Goal: Task Accomplishment & Management: Use online tool/utility

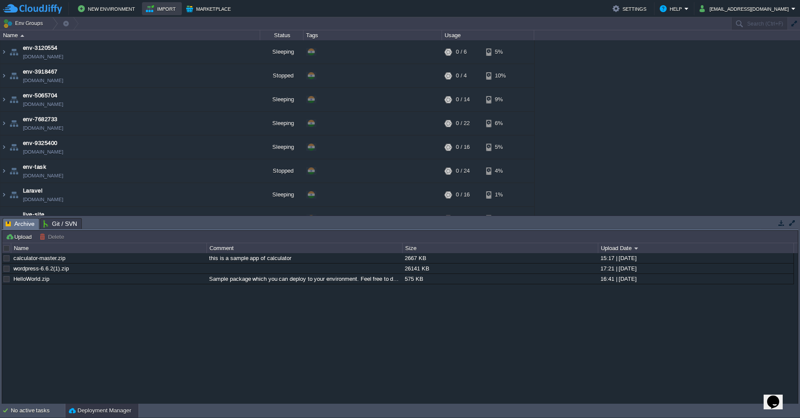
click at [169, 10] on button "Import" at bounding box center [162, 8] width 32 height 10
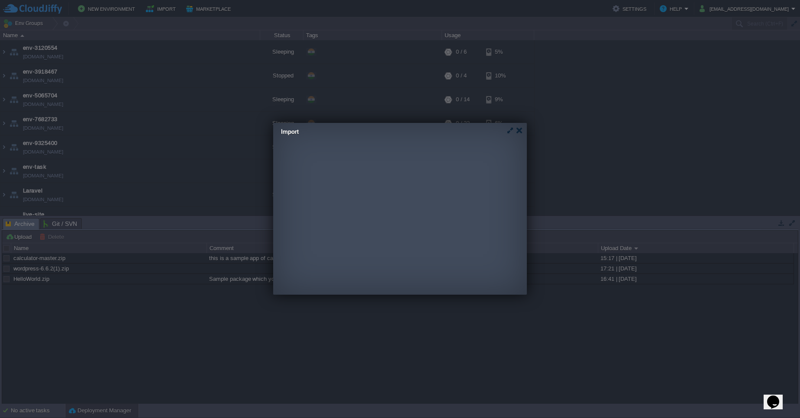
click at [394, 155] on div "Local File URL JPS Examples http://... Specify JSON or YAML manifest to automat…" at bounding box center [396, 203] width 247 height 115
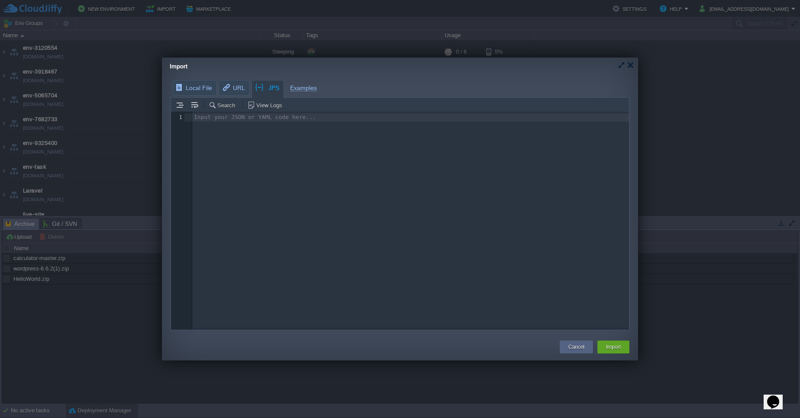
click at [324, 113] on div "Input your JSON or YAML code here... 1 1 ​" at bounding box center [412, 118] width 440 height 12
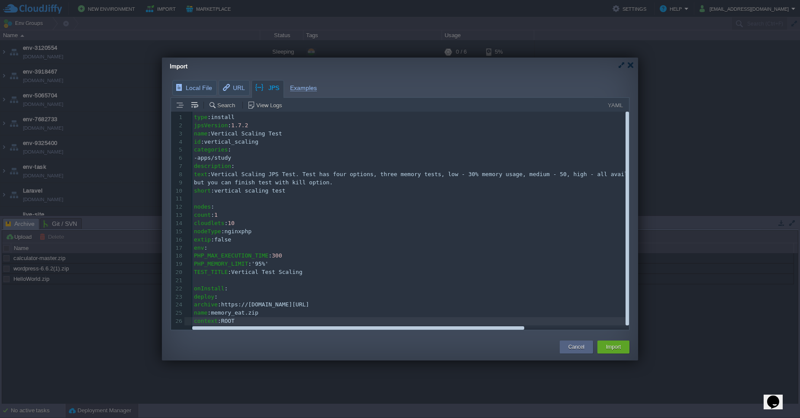
scroll to position [1, 0]
click at [622, 344] on div "Import" at bounding box center [613, 347] width 19 height 13
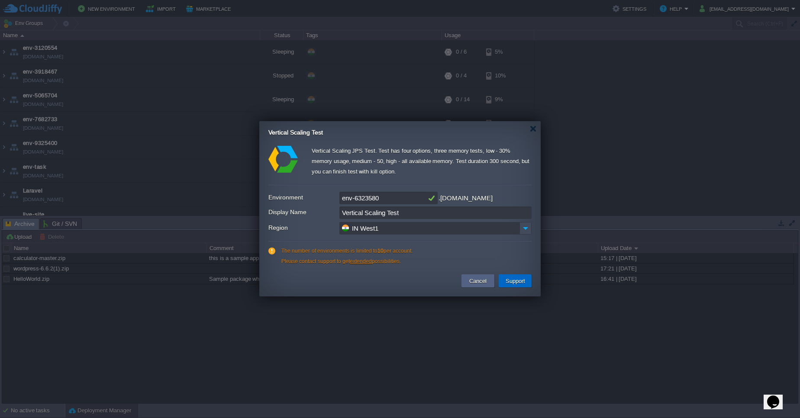
click at [507, 281] on button "Support" at bounding box center [515, 281] width 25 height 10
click at [483, 282] on button "Cancel" at bounding box center [478, 281] width 23 height 10
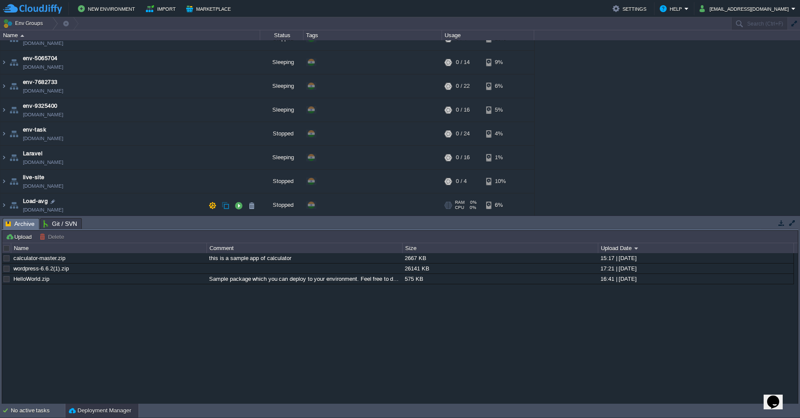
scroll to position [63, 0]
click at [184, 205] on button "button" at bounding box center [187, 204] width 8 height 8
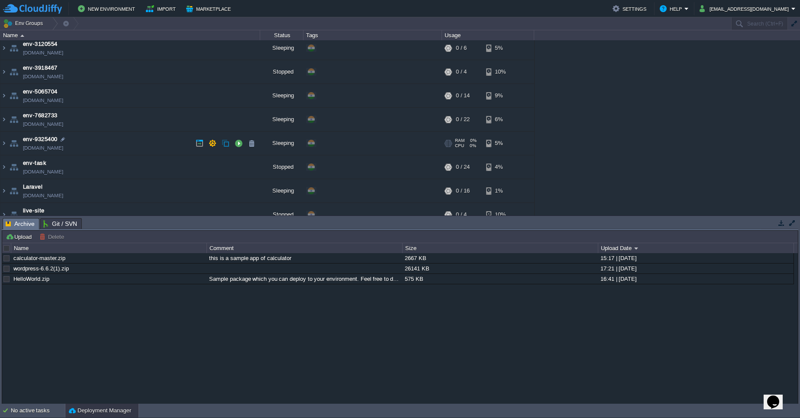
scroll to position [0, 0]
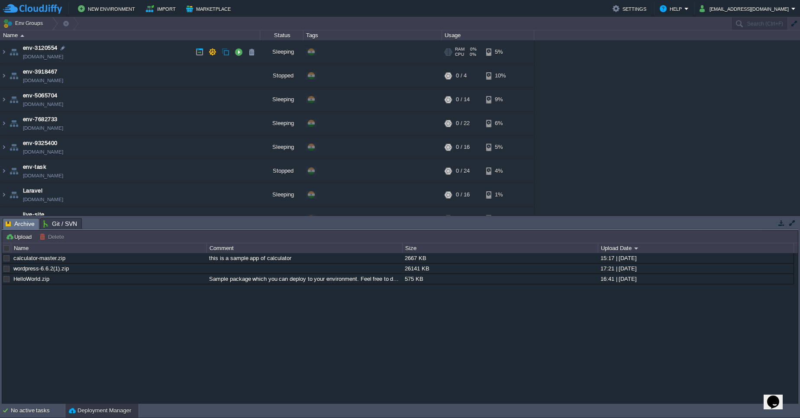
click at [8, 51] on img at bounding box center [14, 51] width 12 height 23
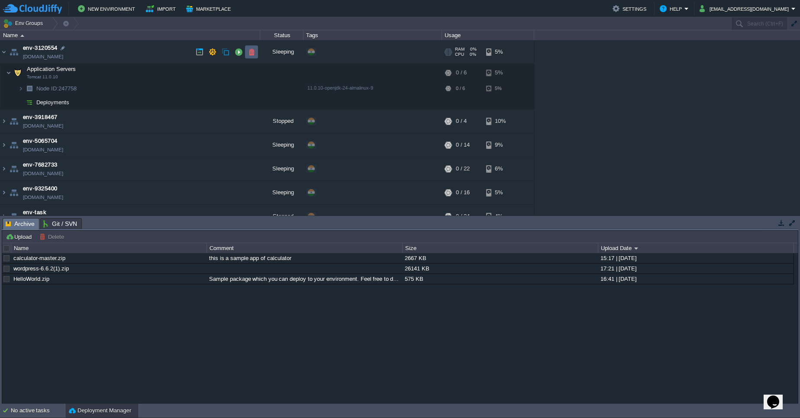
click at [249, 55] on button "button" at bounding box center [252, 52] width 8 height 8
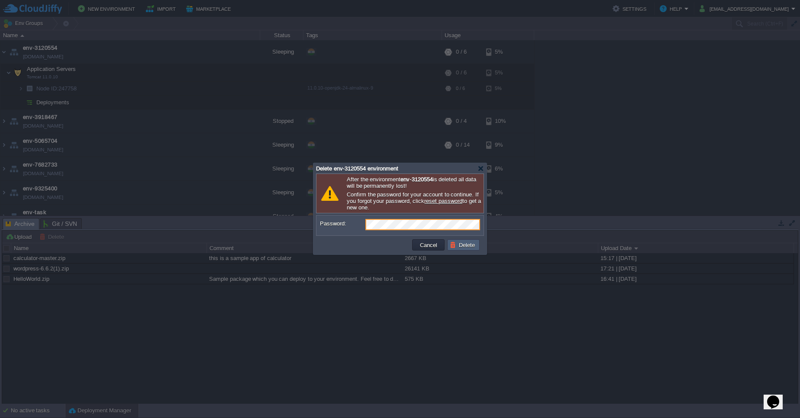
click at [463, 242] on button "Delete" at bounding box center [464, 245] width 28 height 8
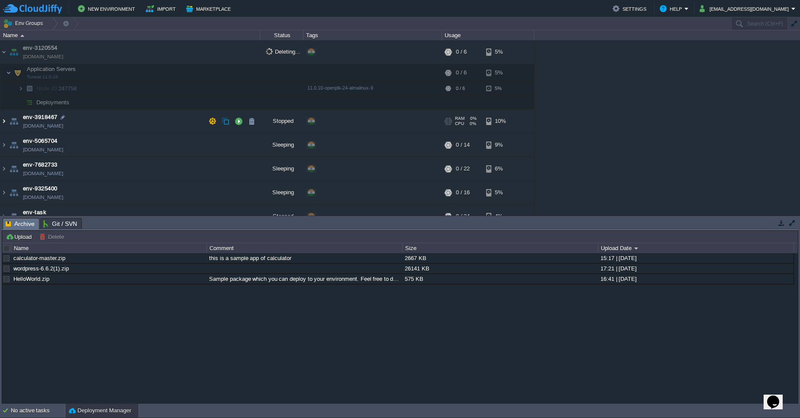
click at [1, 124] on img at bounding box center [3, 121] width 7 height 23
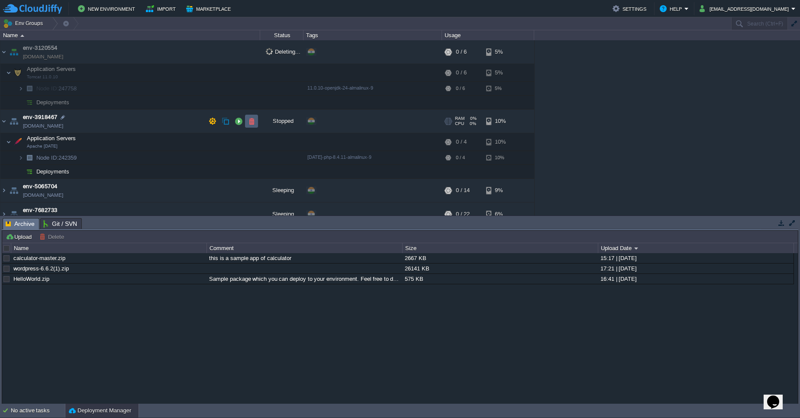
click at [249, 121] on button "button" at bounding box center [252, 121] width 8 height 8
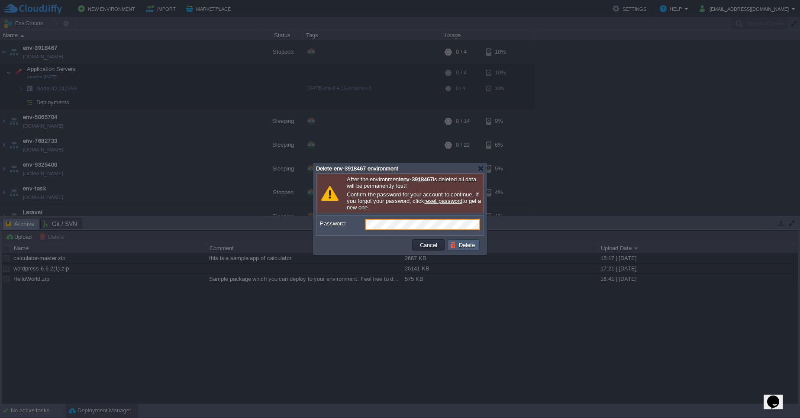
click at [460, 247] on button "Delete" at bounding box center [464, 245] width 28 height 8
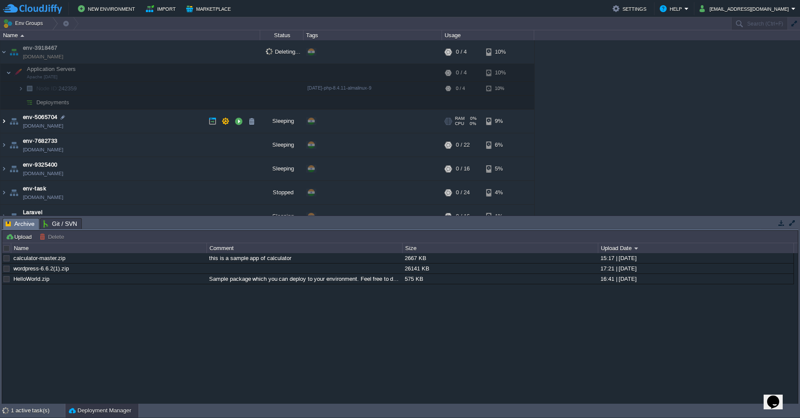
click at [5, 120] on img at bounding box center [3, 121] width 7 height 23
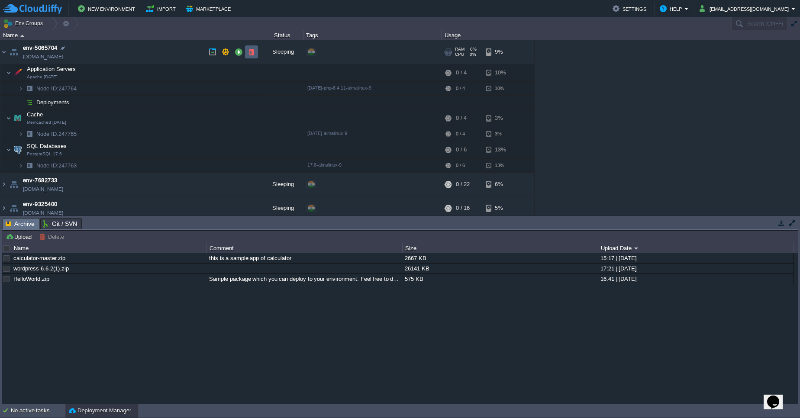
click at [248, 51] on button "button" at bounding box center [252, 52] width 8 height 8
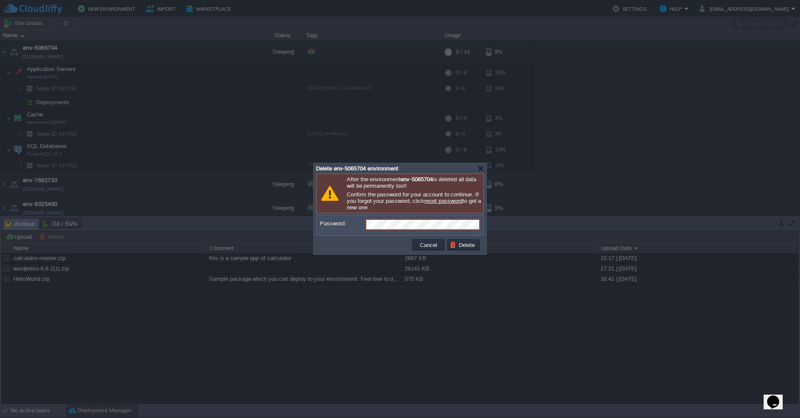
click at [569, 223] on div at bounding box center [400, 209] width 800 height 418
click at [460, 245] on button "Delete" at bounding box center [464, 245] width 28 height 8
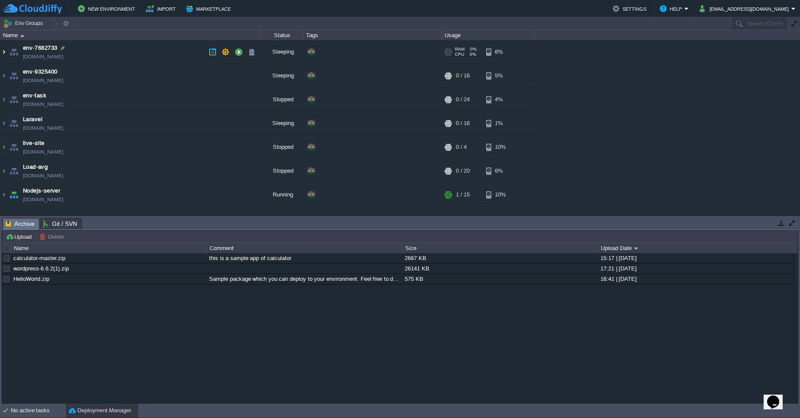
click at [6, 55] on img at bounding box center [3, 51] width 7 height 23
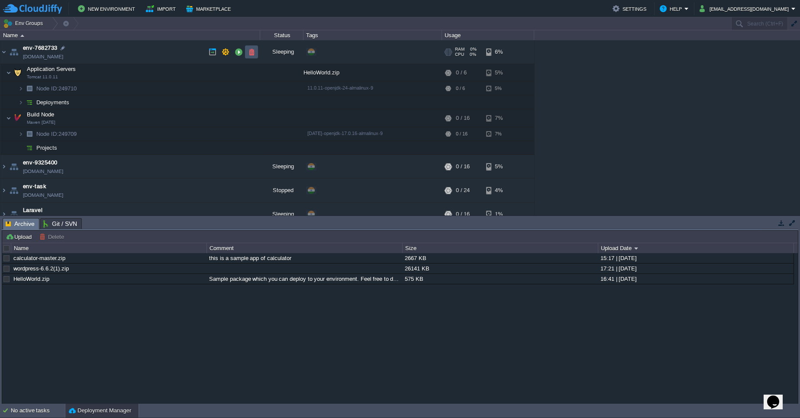
click at [249, 55] on button "button" at bounding box center [252, 52] width 8 height 8
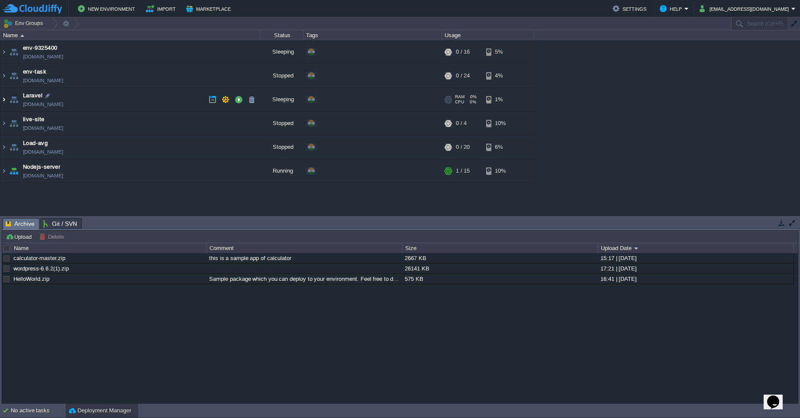
click at [2, 103] on img at bounding box center [3, 99] width 7 height 23
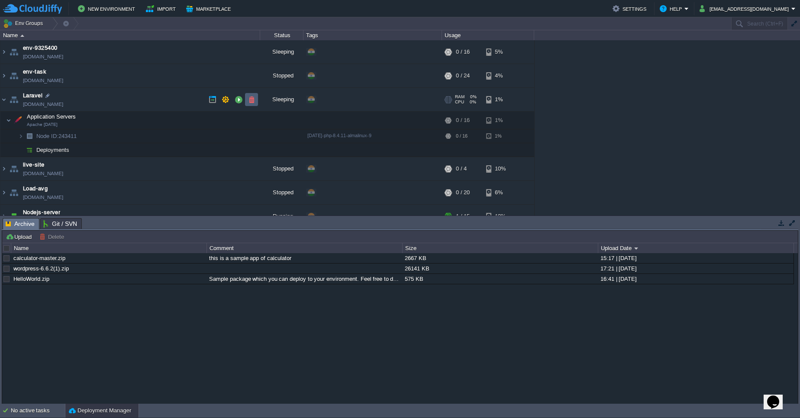
click at [254, 105] on td at bounding box center [251, 99] width 13 height 13
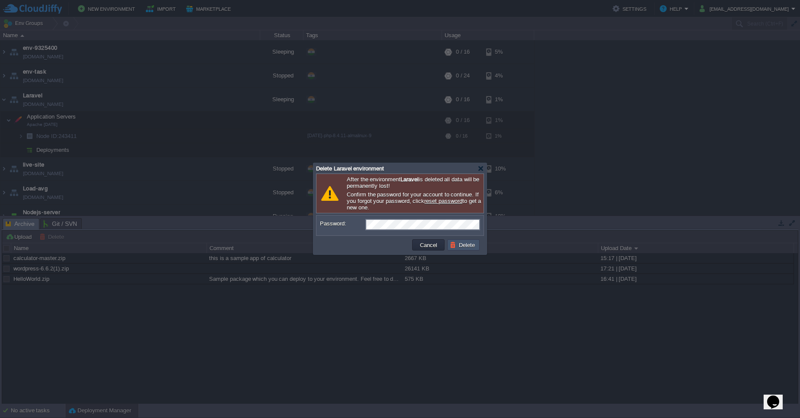
click at [455, 247] on button "Delete" at bounding box center [464, 245] width 28 height 8
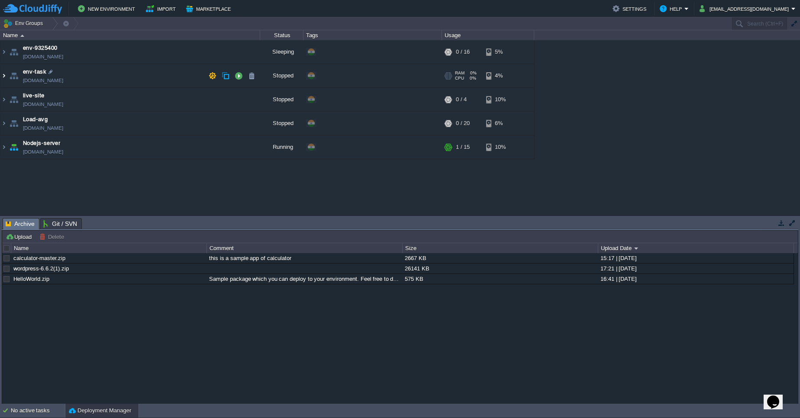
click at [5, 77] on img at bounding box center [3, 75] width 7 height 23
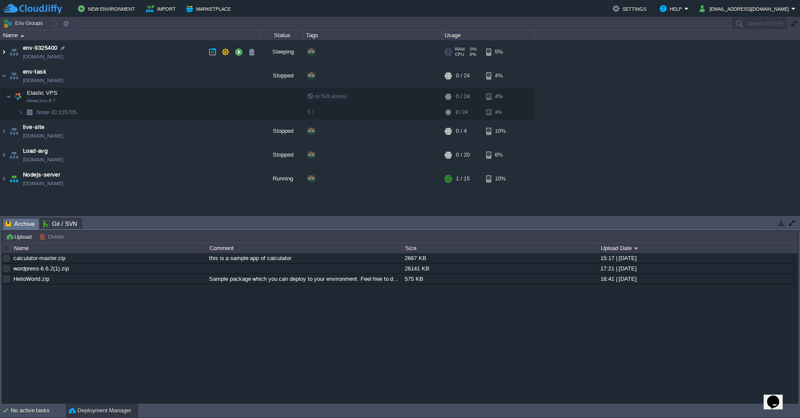
click at [5, 47] on img at bounding box center [3, 51] width 7 height 23
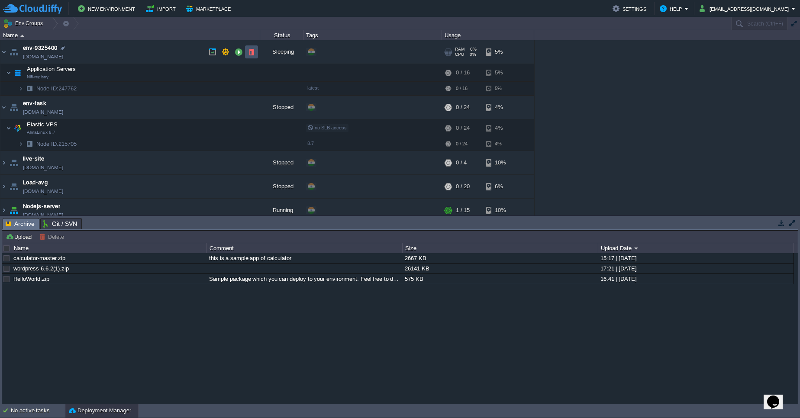
click at [254, 50] on button "button" at bounding box center [252, 52] width 8 height 8
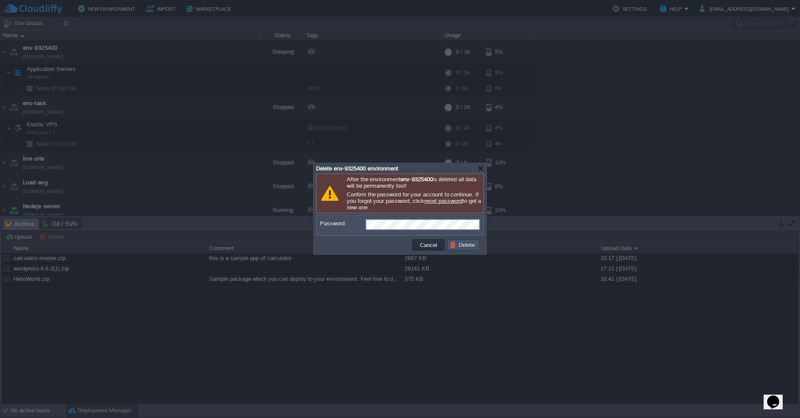
click at [472, 243] on button "Delete" at bounding box center [464, 245] width 28 height 8
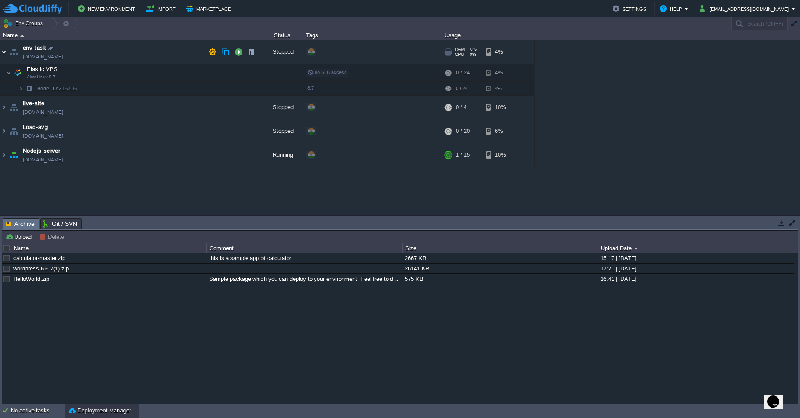
click at [3, 53] on img at bounding box center [3, 51] width 7 height 23
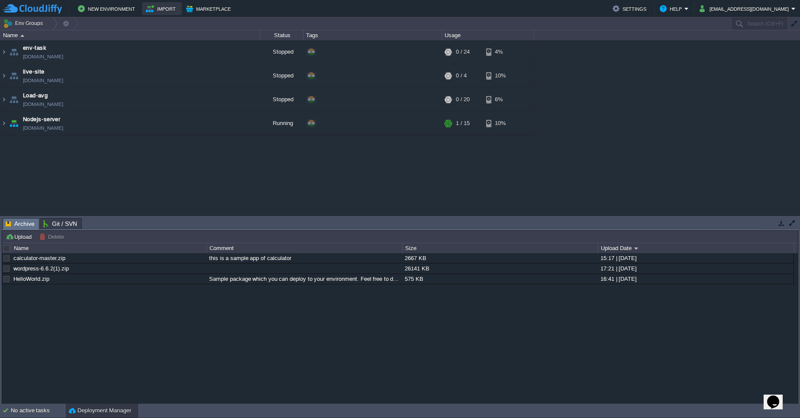
click at [165, 6] on button "Import" at bounding box center [162, 8] width 32 height 10
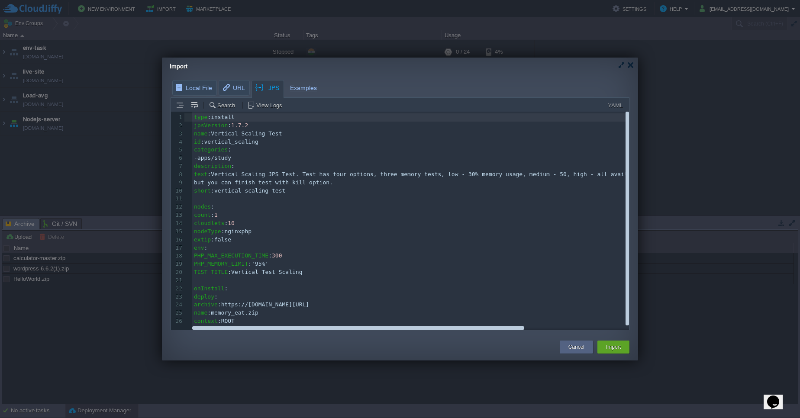
scroll to position [1, 0]
click at [617, 343] on button "Import" at bounding box center [613, 347] width 15 height 9
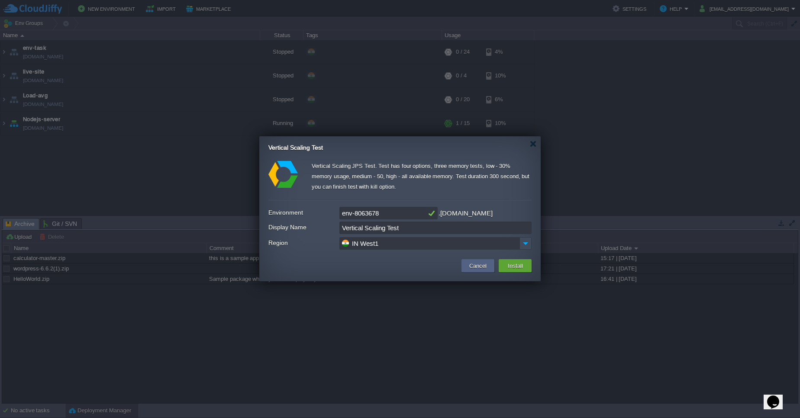
click at [494, 229] on input "Vertical Scaling Test" at bounding box center [436, 228] width 192 height 13
click at [512, 270] on button "Install" at bounding box center [515, 266] width 20 height 10
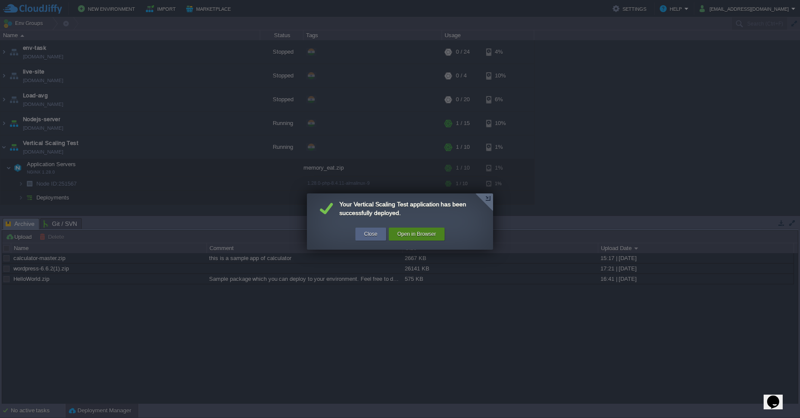
click at [418, 237] on button "Open in Browser" at bounding box center [417, 234] width 39 height 9
click at [406, 240] on div "Open in Browser" at bounding box center [416, 234] width 43 height 13
click at [372, 231] on button "Close" at bounding box center [370, 234] width 13 height 9
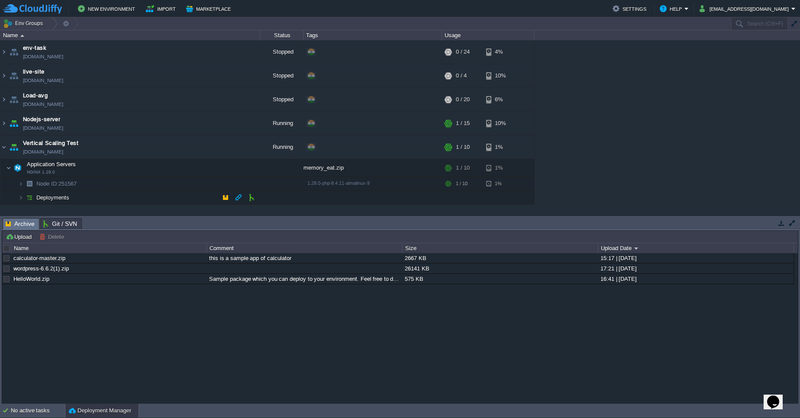
click at [17, 196] on img at bounding box center [12, 195] width 12 height 8
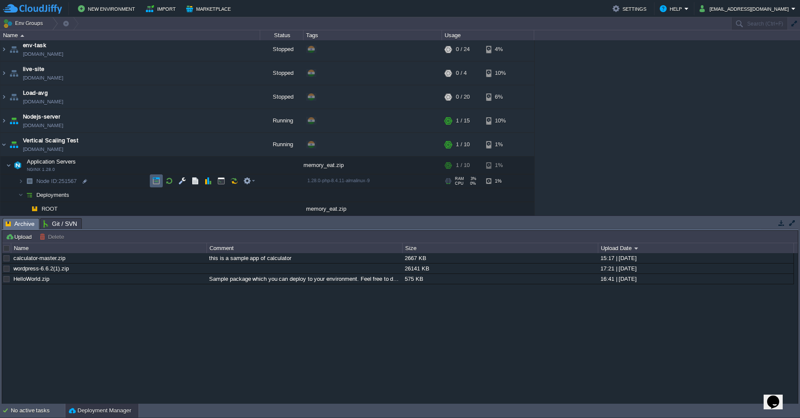
scroll to position [3, 0]
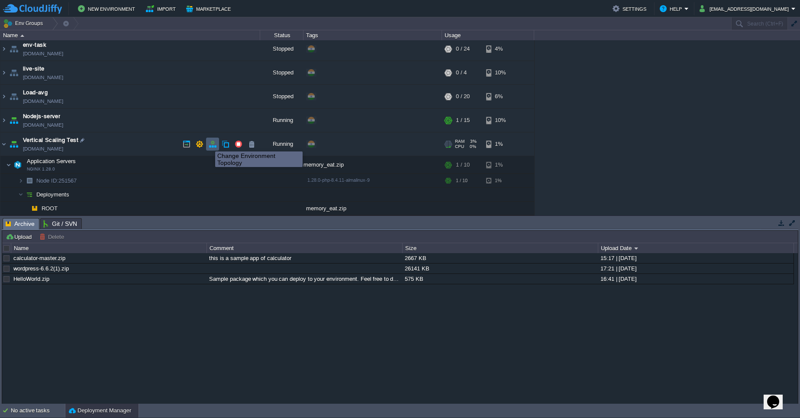
click at [210, 144] on button "button" at bounding box center [213, 144] width 8 height 8
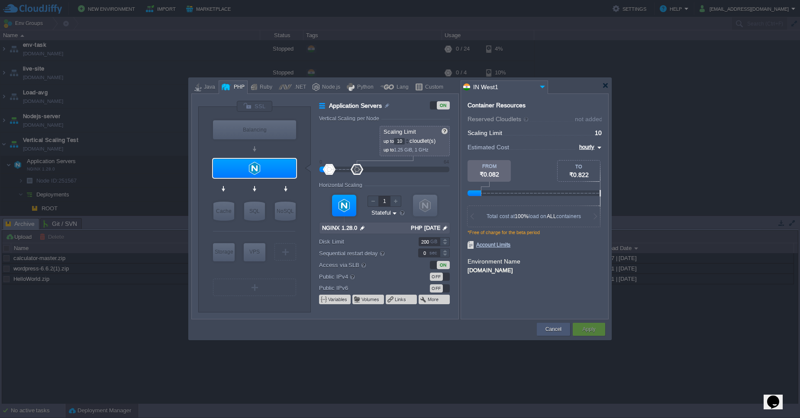
click at [549, 331] on button "Cancel" at bounding box center [554, 329] width 16 height 9
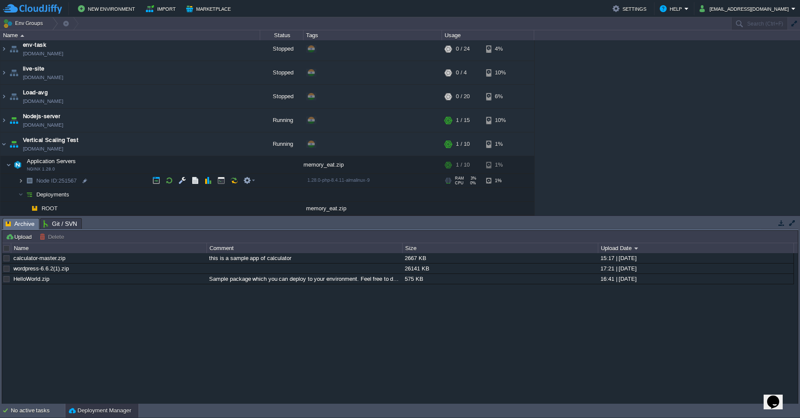
click at [20, 181] on img at bounding box center [20, 180] width 5 height 13
click at [246, 207] on td at bounding box center [251, 208] width 13 height 13
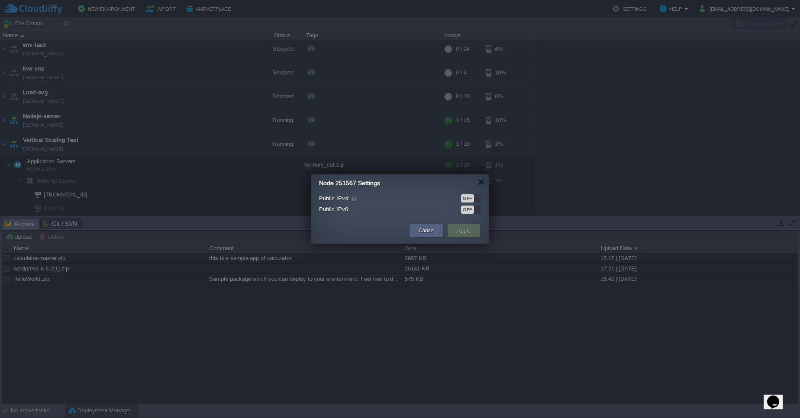
click at [473, 197] on div "OFF" at bounding box center [467, 198] width 13 height 8
click at [458, 230] on button "Apply" at bounding box center [463, 231] width 19 height 10
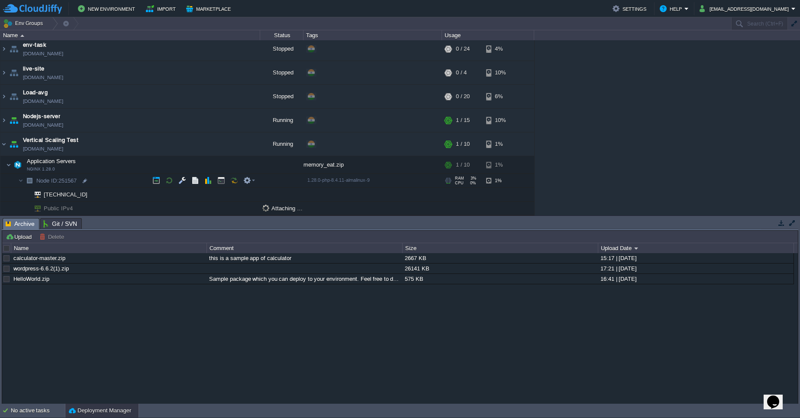
scroll to position [45, 0]
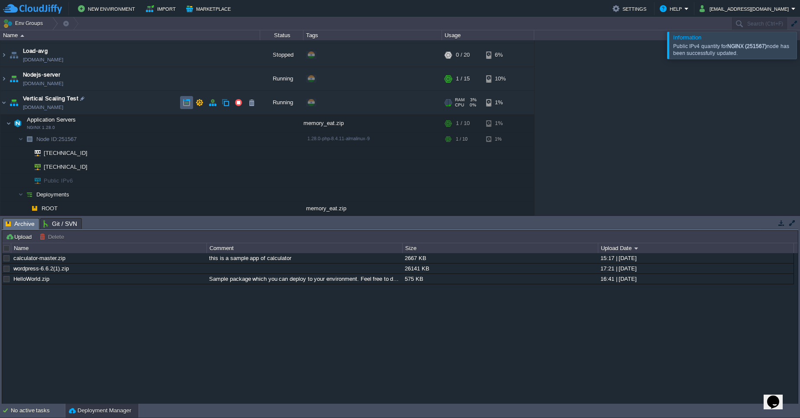
click at [182, 97] on td at bounding box center [186, 102] width 13 height 13
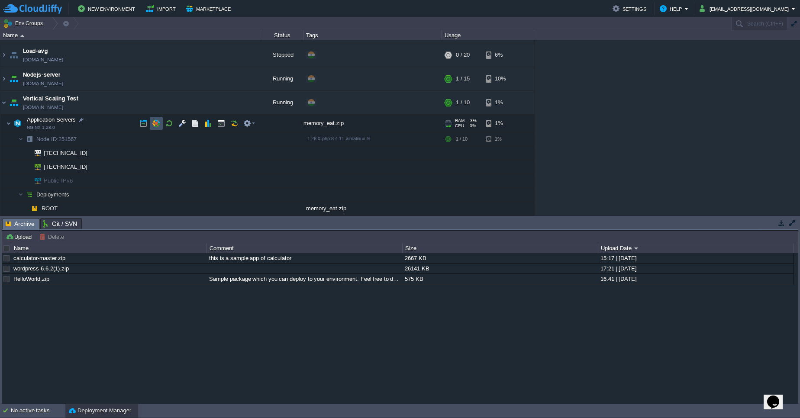
click at [155, 122] on button "button" at bounding box center [156, 124] width 8 height 8
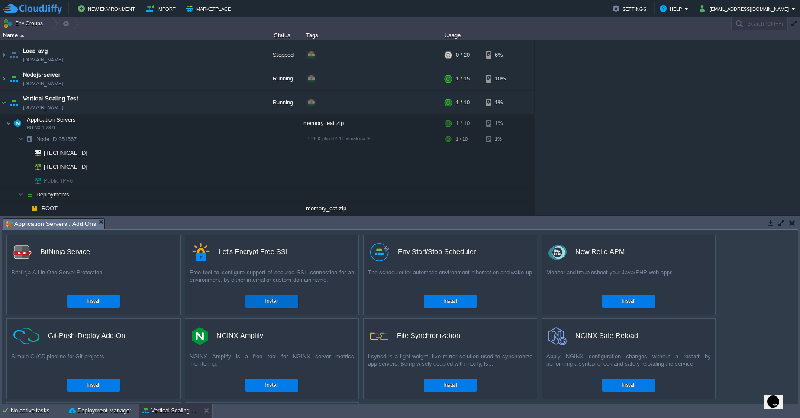
click at [262, 300] on div "Install" at bounding box center [272, 301] width 40 height 13
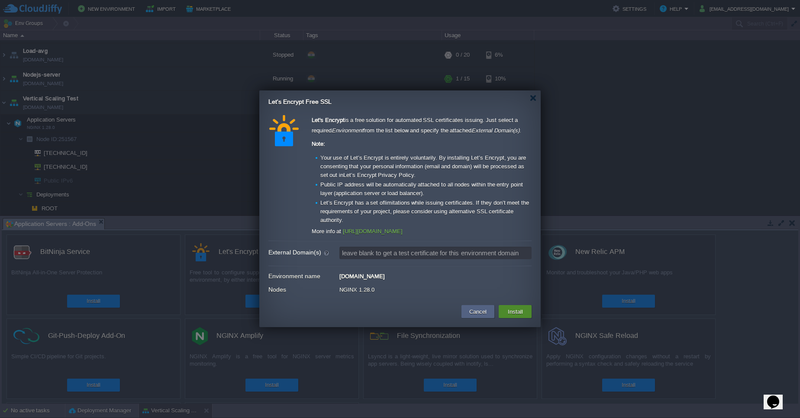
click at [515, 310] on button "Install" at bounding box center [515, 312] width 20 height 10
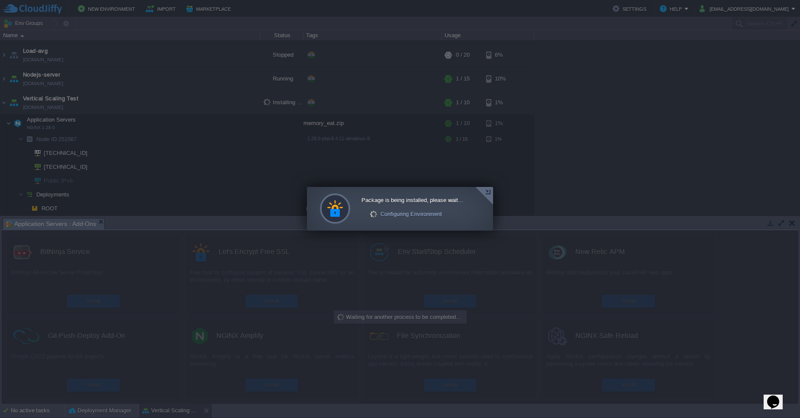
click at [489, 193] on div at bounding box center [485, 196] width 18 height 18
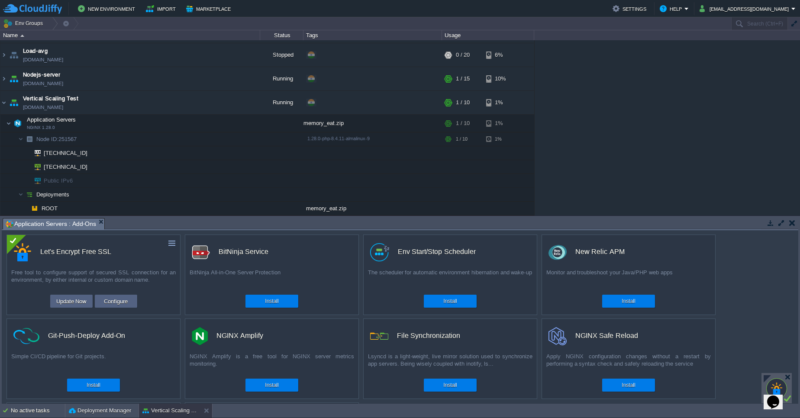
scroll to position [0, 0]
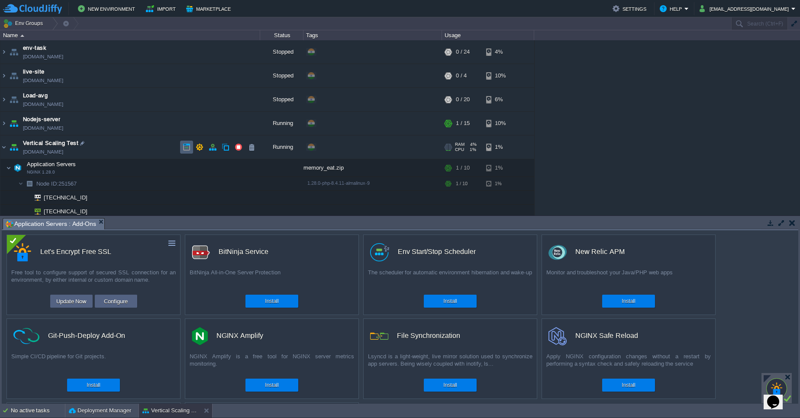
click at [187, 145] on button "button" at bounding box center [187, 147] width 8 height 8
click at [205, 168] on button "button" at bounding box center [208, 168] width 8 height 8
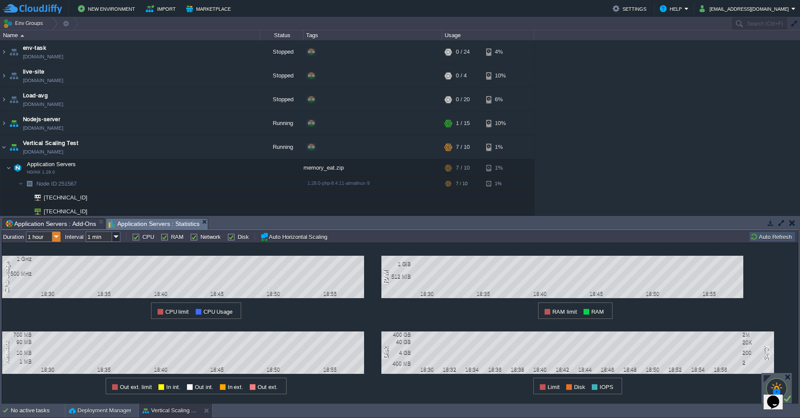
click at [56, 240] on img at bounding box center [56, 237] width 8 height 10
click at [52, 245] on div "1 hour" at bounding box center [43, 248] width 33 height 11
click at [118, 238] on img at bounding box center [116, 237] width 8 height 10
click at [116, 246] on div "1 min" at bounding box center [103, 248] width 33 height 11
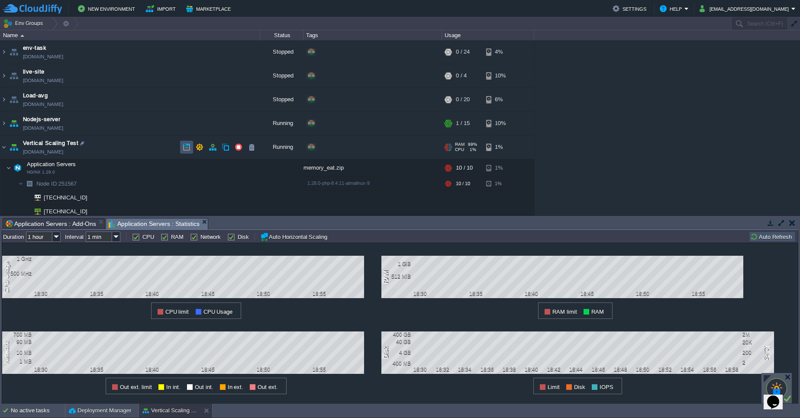
click at [185, 149] on button "button" at bounding box center [187, 147] width 8 height 8
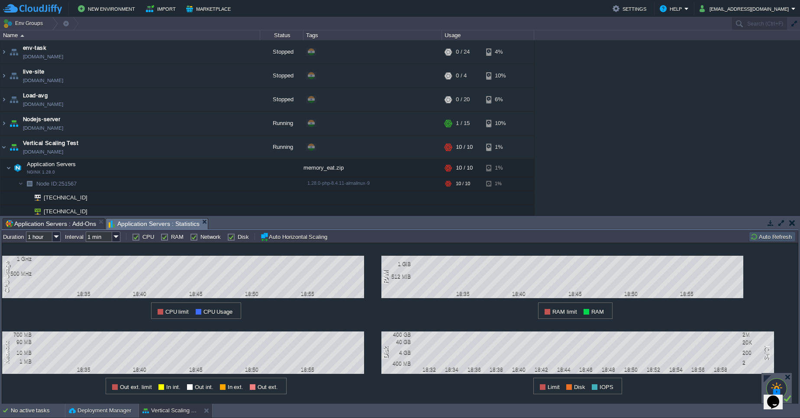
click at [201, 239] on label "Network" at bounding box center [211, 237] width 20 height 6
click at [195, 239] on input "Network" at bounding box center [193, 237] width 6 height 6
checkbox input "false"
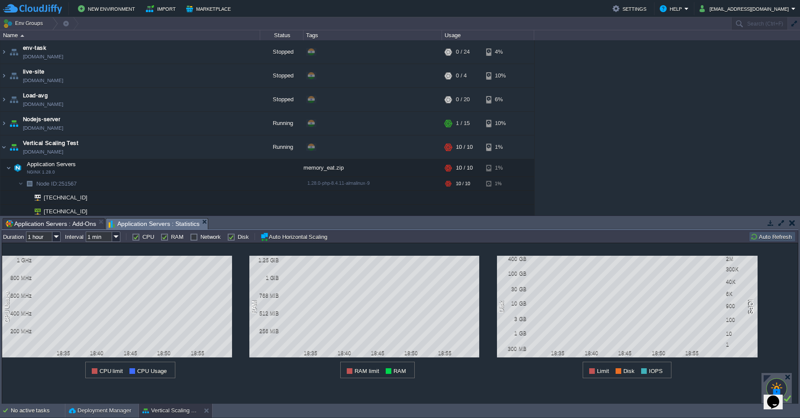
click at [238, 236] on label "Disk" at bounding box center [243, 237] width 11 height 6
click at [233, 236] on input "Disk" at bounding box center [230, 237] width 6 height 6
checkbox input "false"
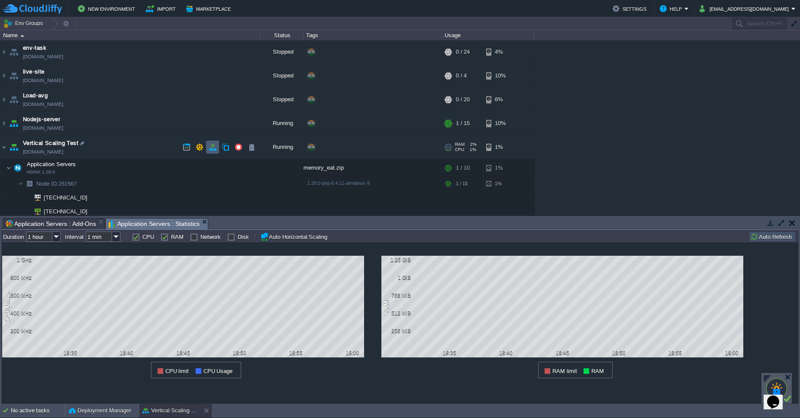
click at [210, 151] on td at bounding box center [212, 147] width 13 height 13
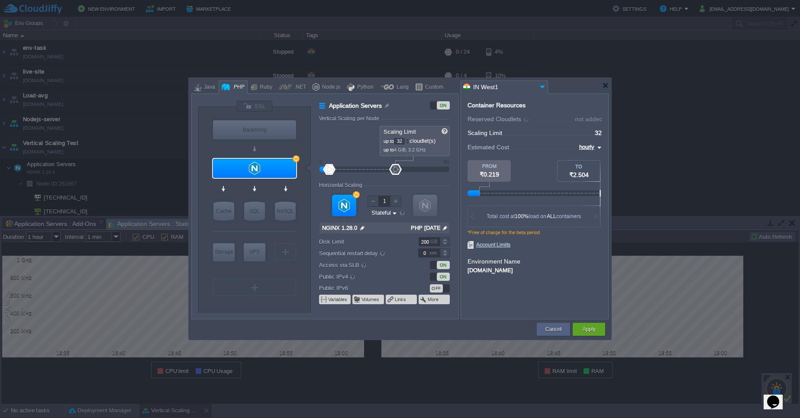
type input "38"
drag, startPoint x: 359, startPoint y: 166, endPoint x: 402, endPoint y: 169, distance: 43.4
click at [402, 169] on div at bounding box center [404, 169] width 13 height 11
drag, startPoint x: 326, startPoint y: 170, endPoint x: 339, endPoint y: 170, distance: 13.4
click at [336, 170] on div at bounding box center [329, 169] width 13 height 11
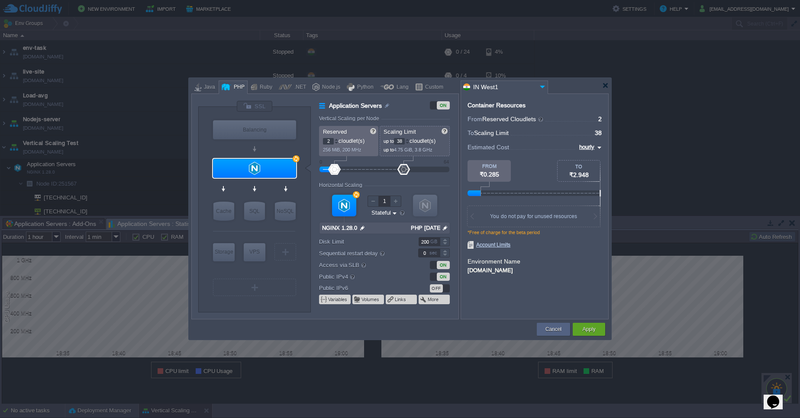
type input "1"
drag, startPoint x: 340, startPoint y: 170, endPoint x: 332, endPoint y: 170, distance: 7.8
click at [332, 170] on div at bounding box center [332, 169] width 13 height 11
type input "10"
drag, startPoint x: 404, startPoint y: 174, endPoint x: 358, endPoint y: 169, distance: 46.6
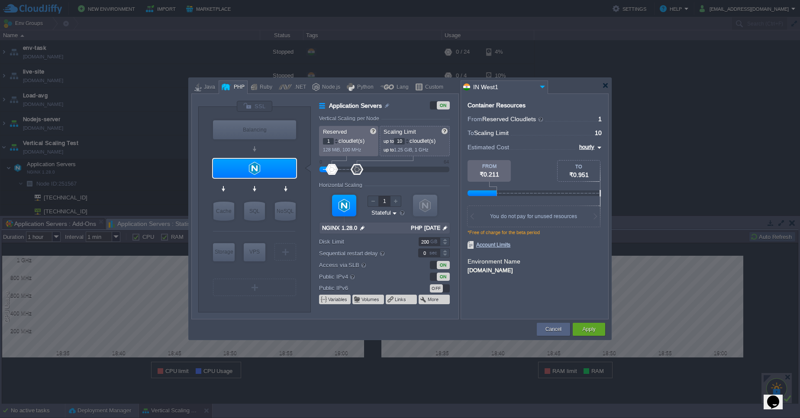
click at [358, 169] on div at bounding box center [357, 169] width 13 height 11
click at [588, 332] on button "Apply" at bounding box center [589, 329] width 13 height 9
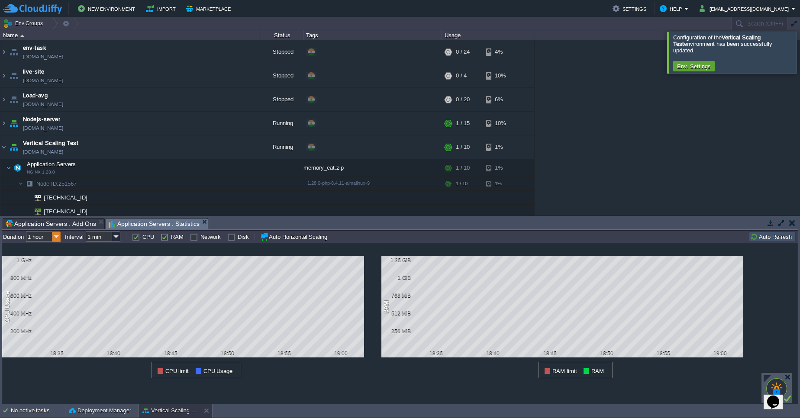
click at [60, 238] on img at bounding box center [56, 237] width 8 height 10
click at [55, 246] on div "1 hour" at bounding box center [43, 248] width 33 height 11
click at [112, 233] on img at bounding box center [116, 237] width 8 height 10
click at [101, 249] on div "1 min" at bounding box center [103, 248] width 33 height 11
click at [760, 236] on button "Auto Refresh" at bounding box center [773, 237] width 44 height 8
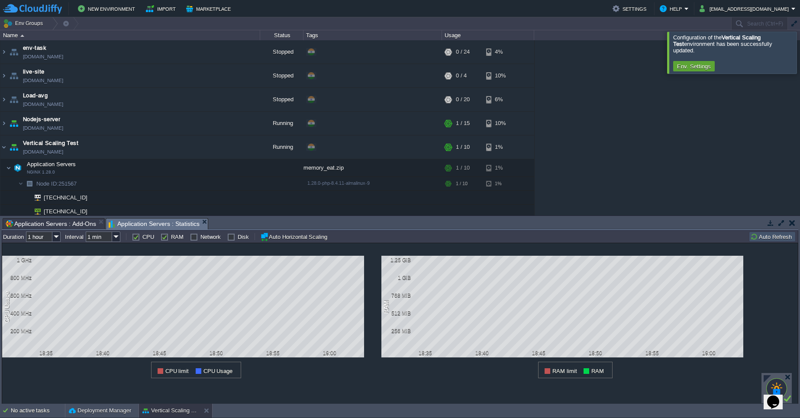
click at [756, 238] on button "Auto Refresh" at bounding box center [773, 237] width 44 height 8
